Goal: Transaction & Acquisition: Book appointment/travel/reservation

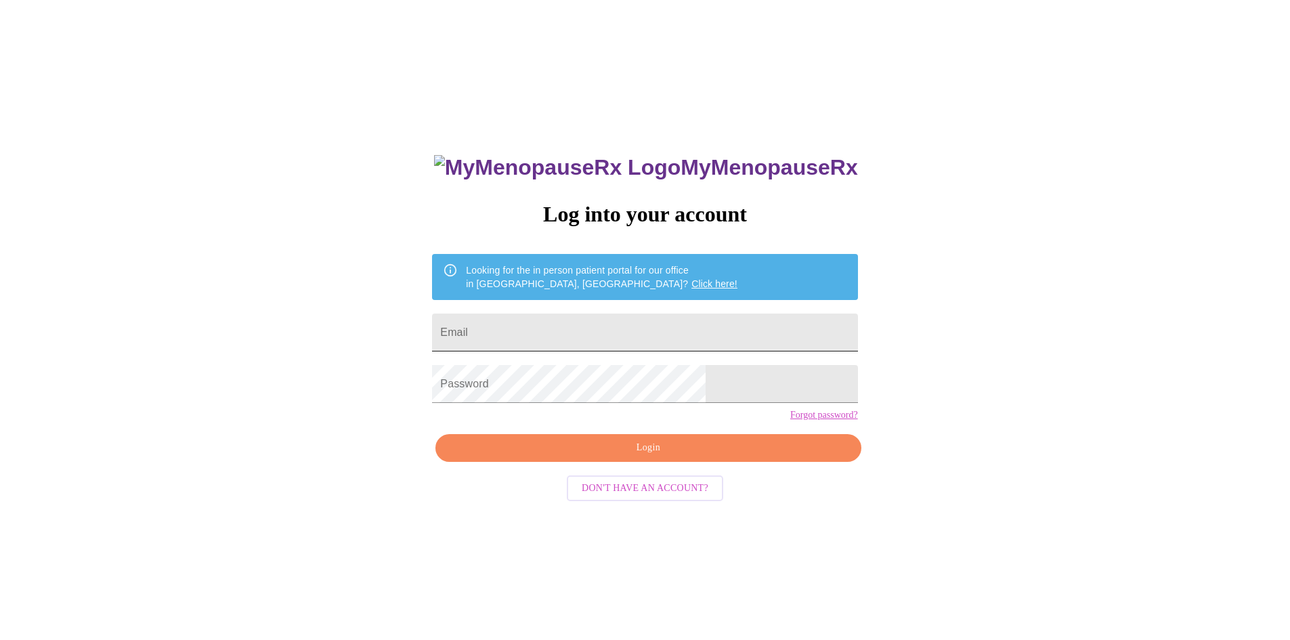
click at [623, 328] on input "Email" at bounding box center [644, 333] width 425 height 38
type input "jenwooley351@gmail.com"
click at [655, 456] on span "Login" at bounding box center [648, 448] width 394 height 17
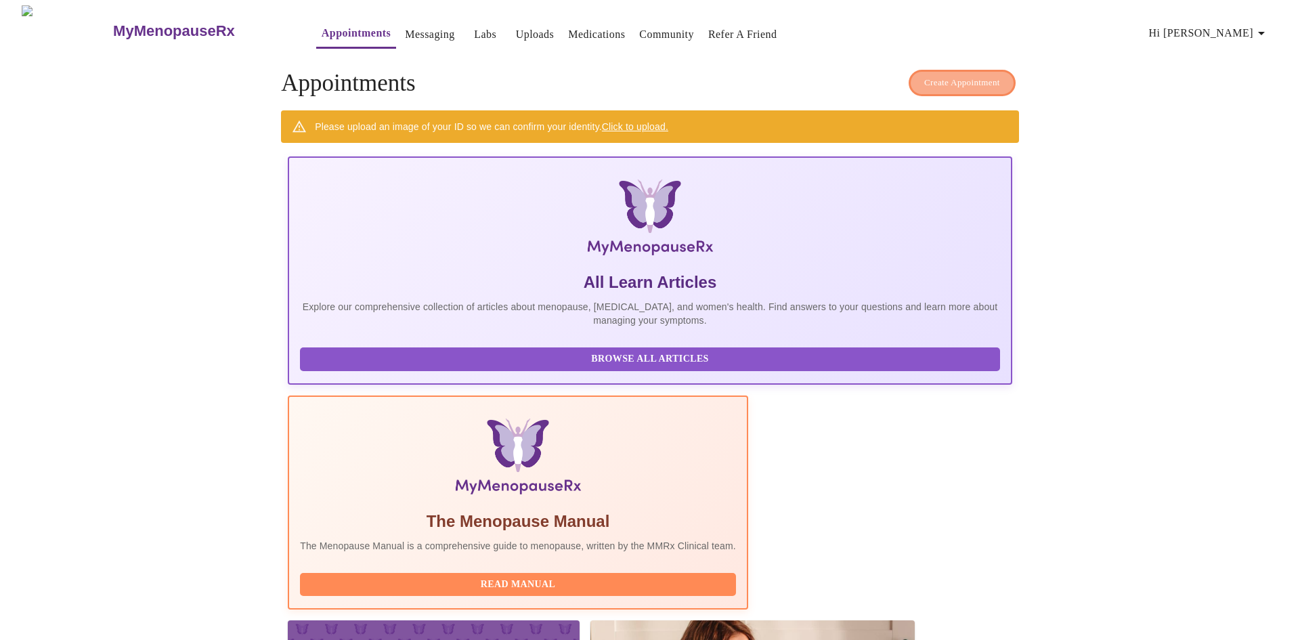
click at [958, 77] on span "Create Appointment" at bounding box center [962, 83] width 76 height 16
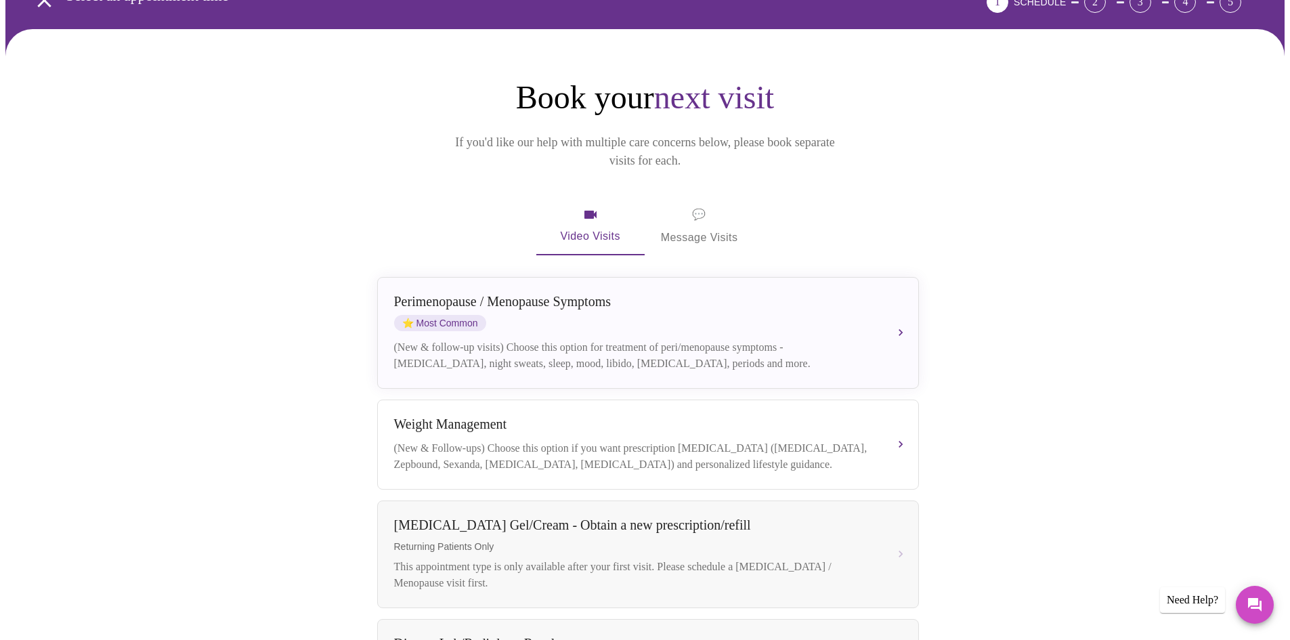
scroll to position [135, 0]
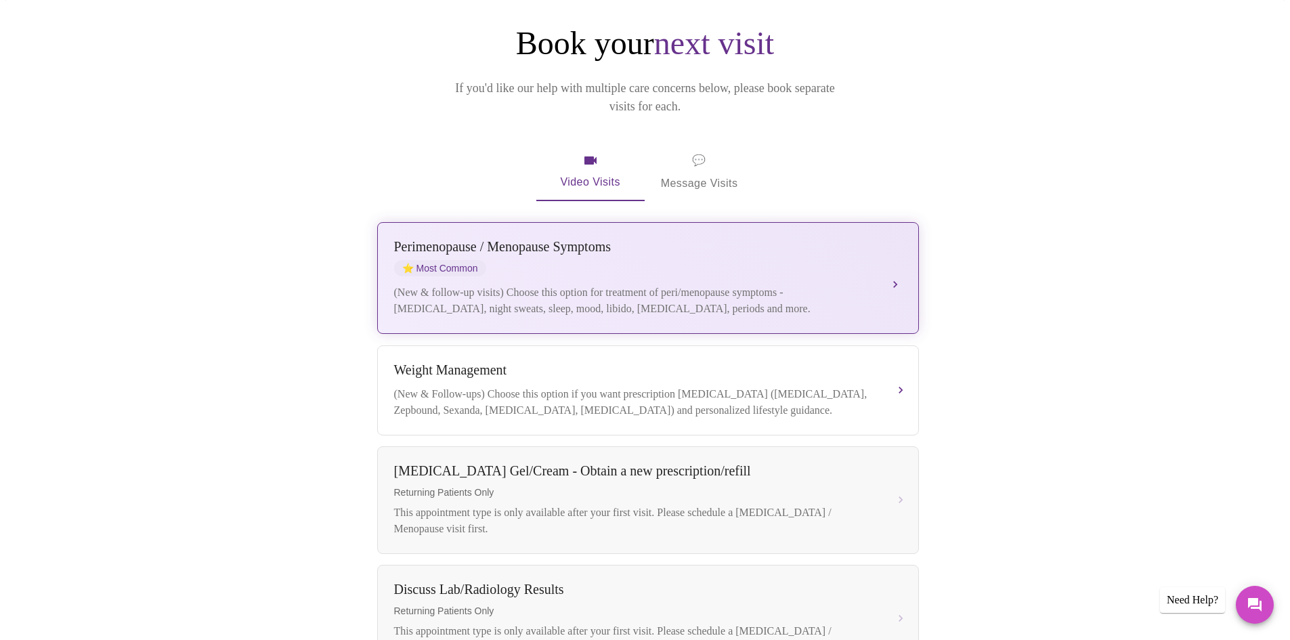
click at [630, 252] on div "Perimenopause / Menopause Symptoms ⭐ Most Common" at bounding box center [634, 257] width 481 height 37
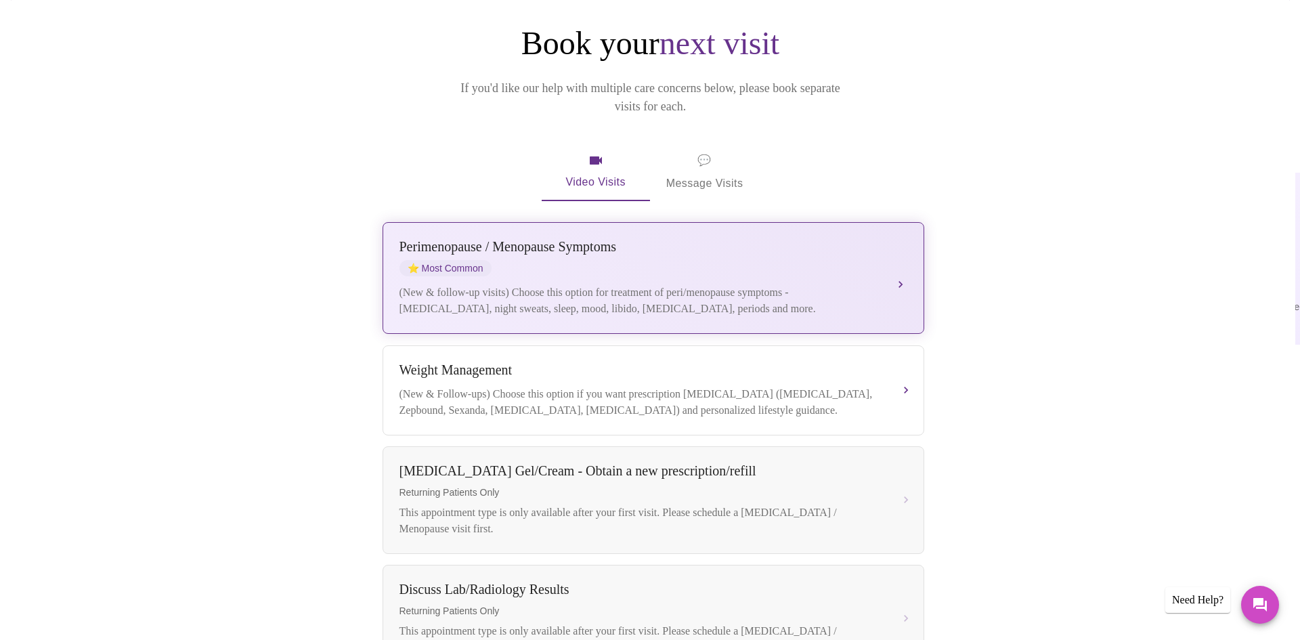
scroll to position [0, 0]
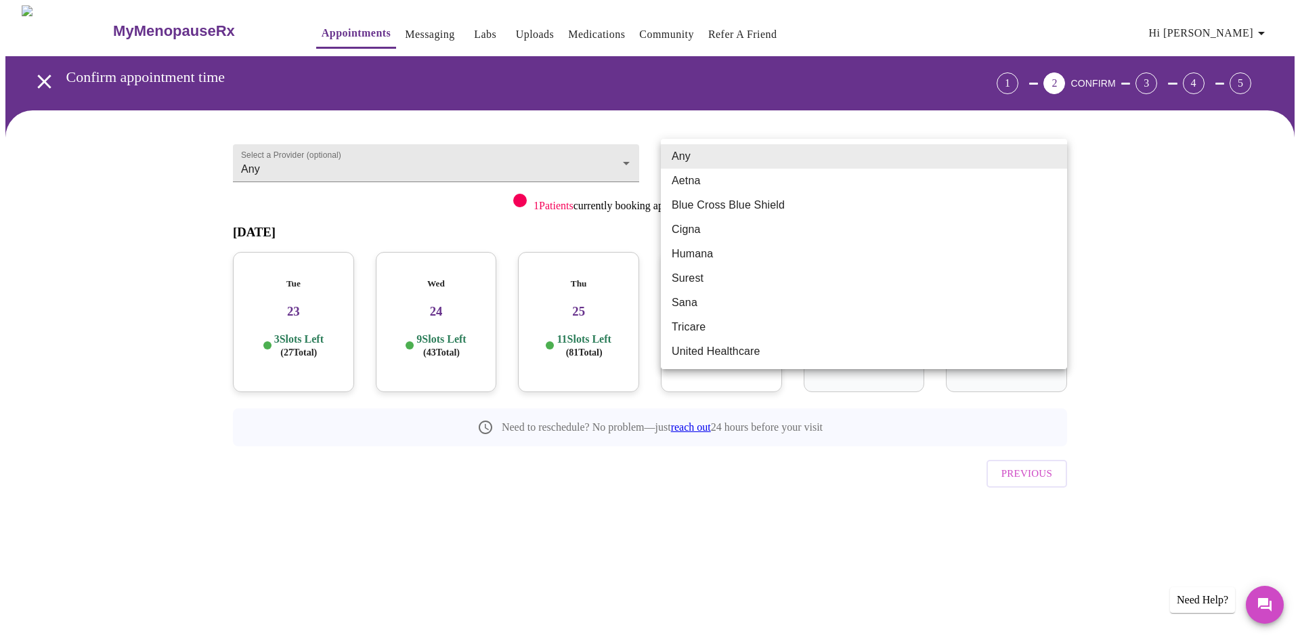
click at [836, 166] on body "MyMenopauseRx Appointments Messaging Labs Uploads Medications Community Refer a…" at bounding box center [649, 280] width 1289 height 550
click at [824, 322] on li "Tricare" at bounding box center [864, 327] width 406 height 24
type input "Tricare"
